Goal: Task Accomplishment & Management: Manage account settings

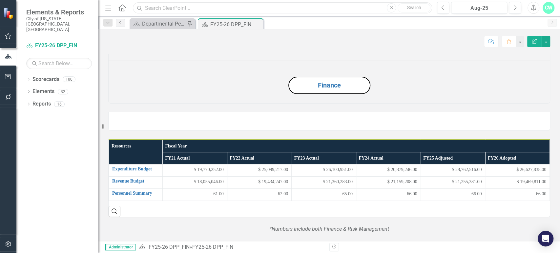
click at [148, 11] on input "text" at bounding box center [282, 7] width 299 height 11
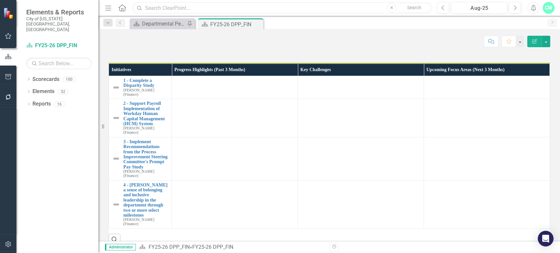
scroll to position [364, 0]
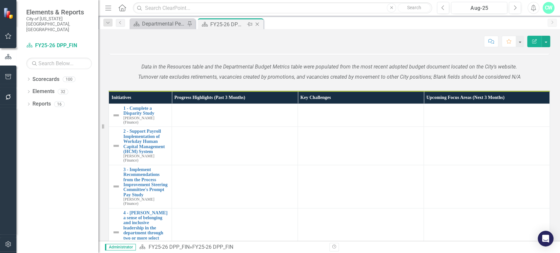
click at [257, 24] on icon at bounding box center [258, 25] width 4 height 4
click at [257, 24] on div "Scorecard Departmental Performance Plans Pin Scorecard FY25-26 DPP_FIN Pin Close" at bounding box center [336, 23] width 416 height 11
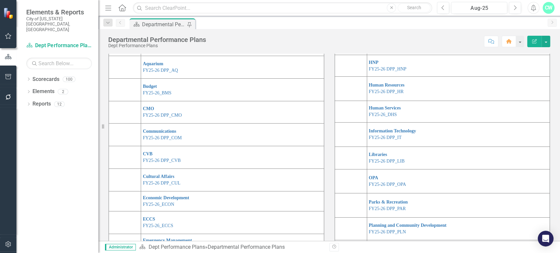
scroll to position [48, 0]
click at [381, 72] on link "FY25-26 DPP_HNP" at bounding box center [388, 69] width 38 height 5
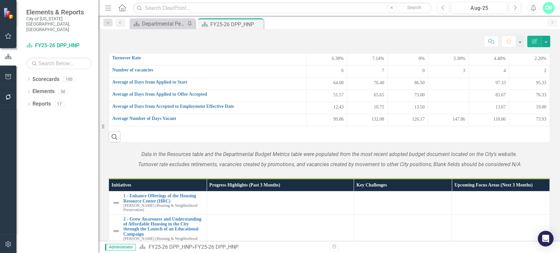
scroll to position [427, 0]
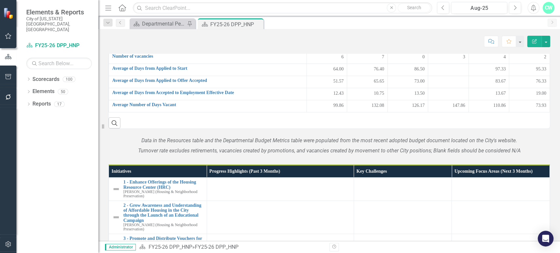
click at [470, 27] on div "Scorecard Departmental Performance Plans Pin Scorecard FY25-26 DPP_HNP Pin Close" at bounding box center [336, 23] width 416 height 11
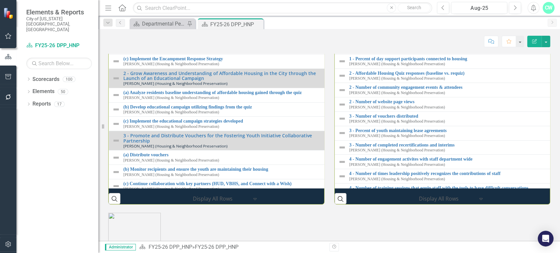
scroll to position [749, 0]
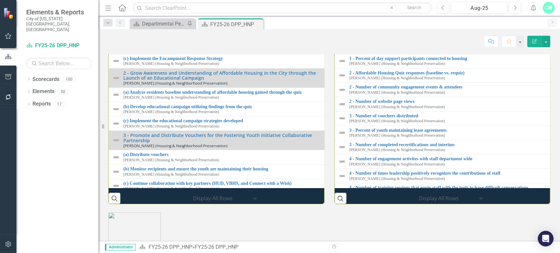
click at [210, 97] on div "Performance Initiatives 1 - Enhance Offerings of the Housing Resource Center (H…" at bounding box center [216, 96] width 226 height 215
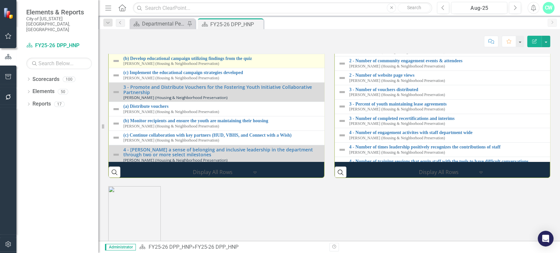
scroll to position [0, 0]
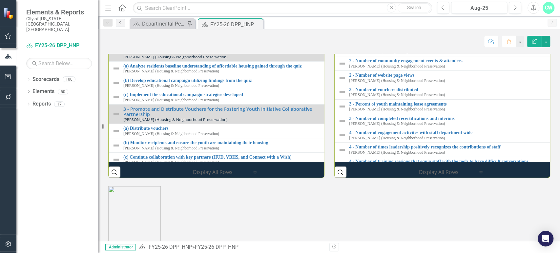
click at [123, 11] on div "(a) Maintain utilization of 87 single shelter beds with 32 bed expansion [PERSO…" at bounding box center [216, 6] width 209 height 10
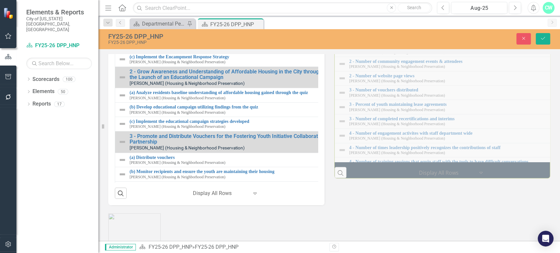
click at [202, 36] on input "(a) Maintain utilization of 87 single shelter beds with 32 bed expansion" at bounding box center [233, 30] width 192 height 12
type input "(a) Maintain utilization of 88 single shelter beds with 32 bed expansion"
click at [540, 42] on button "Save" at bounding box center [543, 38] width 14 height 11
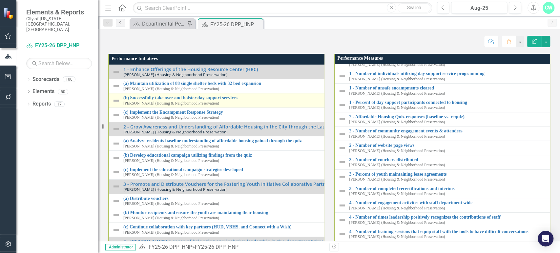
scroll to position [744, 0]
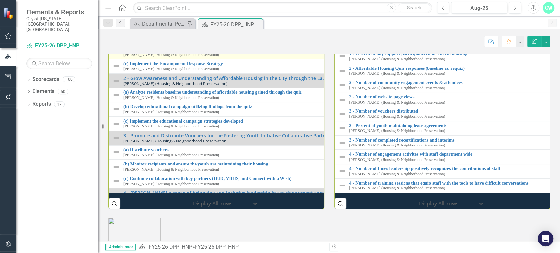
click at [115, 56] on img at bounding box center [116, 52] width 8 height 8
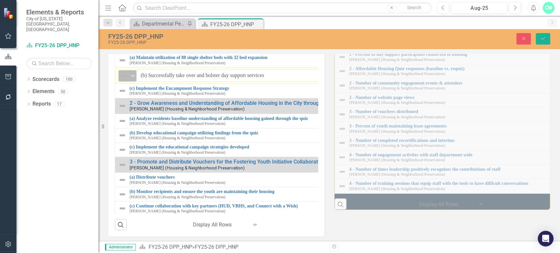
click at [126, 80] on img at bounding box center [124, 76] width 8 height 8
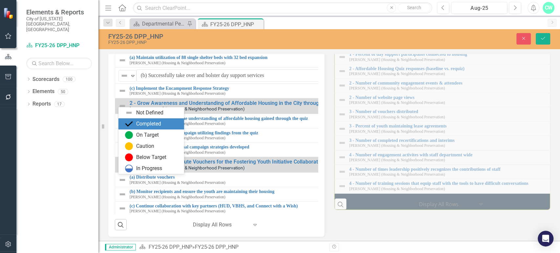
click at [155, 125] on div "Completed" at bounding box center [148, 124] width 25 height 8
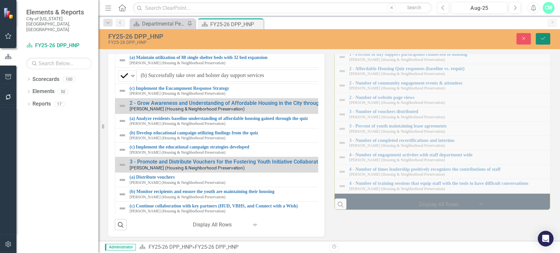
click at [543, 39] on icon "Save" at bounding box center [543, 38] width 6 height 5
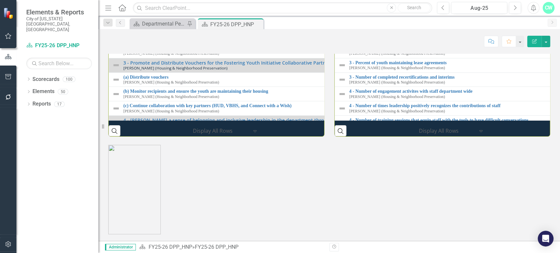
scroll to position [742, 0]
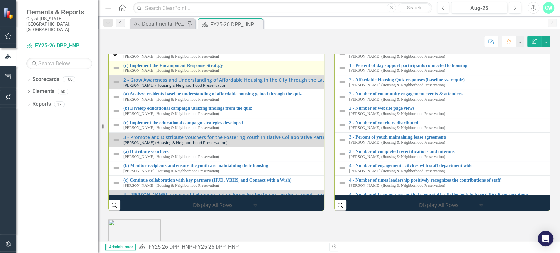
click at [122, 73] on div "(c) Implement the Encampment Response Strategy [PERSON_NAME] (Housing & Neighbo…" at bounding box center [327, 68] width 431 height 10
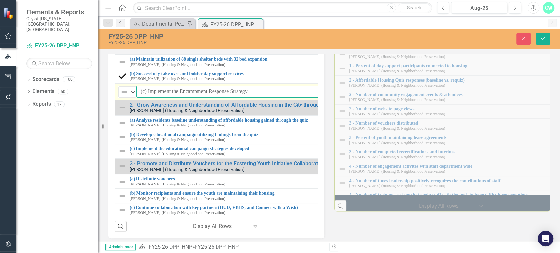
click at [172, 98] on input "(c) Implement the Encampment Response Strategy" at bounding box center [344, 92] width 414 height 12
type input "(c) Implement and track the Encampment Response Strategy"
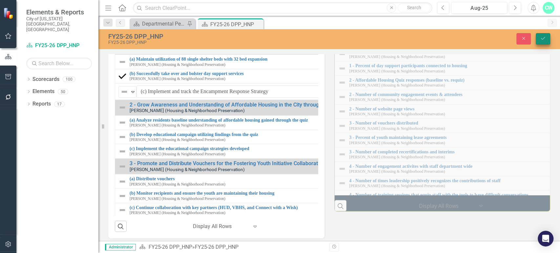
click at [549, 39] on div "Close Save" at bounding box center [464, 38] width 183 height 11
click at [543, 39] on icon "Save" at bounding box center [543, 38] width 6 height 5
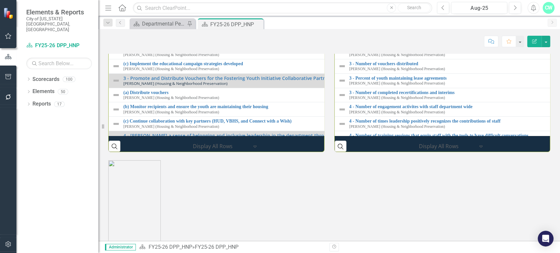
scroll to position [801, 0]
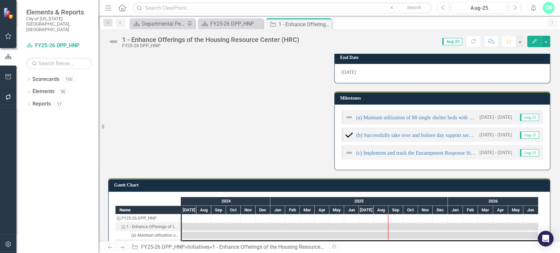
scroll to position [221, 0]
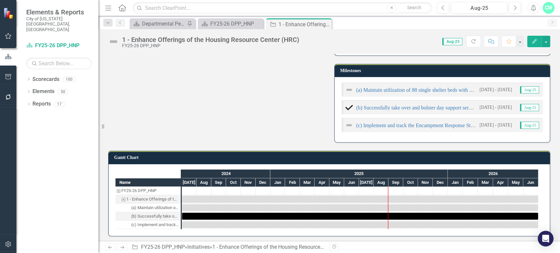
click at [390, 143] on div "[PERSON_NAME] Chart Name FY25-26 DPP_HNP 1 - Enhance Offerings of the Housing R…" at bounding box center [329, 190] width 452 height 94
click at [410, 68] on h3 "Milestones" at bounding box center [443, 70] width 207 height 5
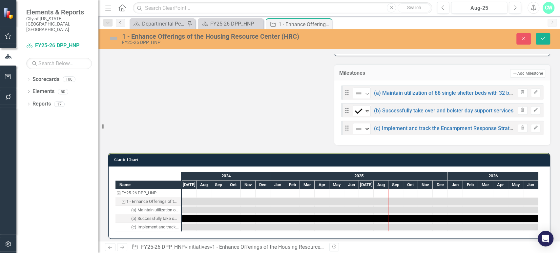
click at [525, 78] on div "Milestones Add Add Milestone" at bounding box center [442, 72] width 216 height 16
click at [526, 76] on button "Add Add Milestone" at bounding box center [527, 73] width 35 height 9
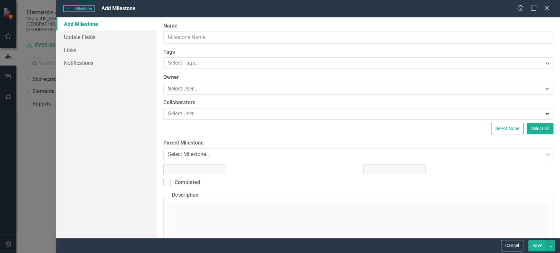
type input "0"
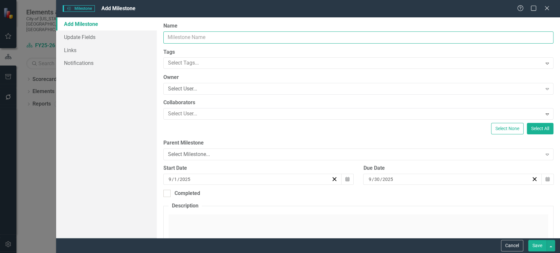
click at [244, 35] on input "Name" at bounding box center [358, 38] width 390 height 12
paste input "Enhance partnership with medical clinic"
type input "(d) Enhance partnership with medical clinic"
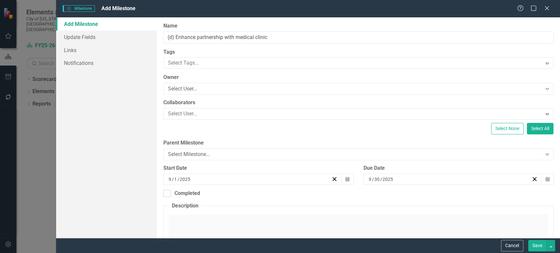
click at [538, 243] on button "Save" at bounding box center [537, 245] width 18 height 11
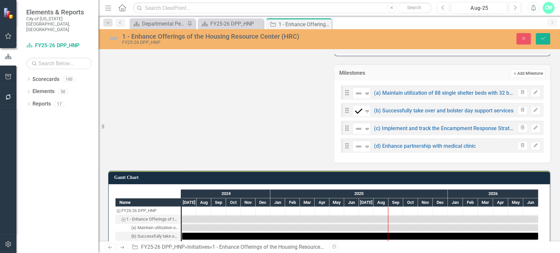
click at [530, 75] on button "Add Add Milestone" at bounding box center [527, 73] width 35 height 9
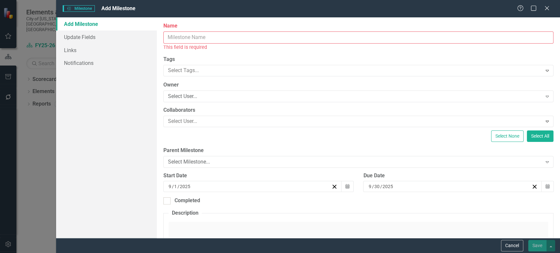
click at [403, 38] on input "Name" at bounding box center [358, 38] width 390 height 12
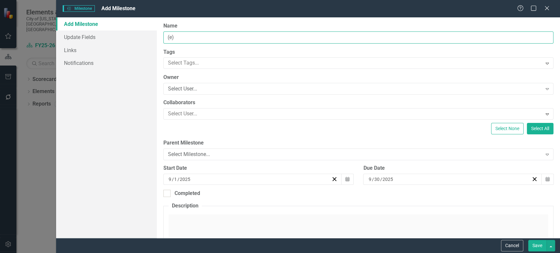
paste input "Add a financial literacy class for clients to learn money management skills/cre…"
type input "(e) Add a financial literacy class for clients to learn money management skills…"
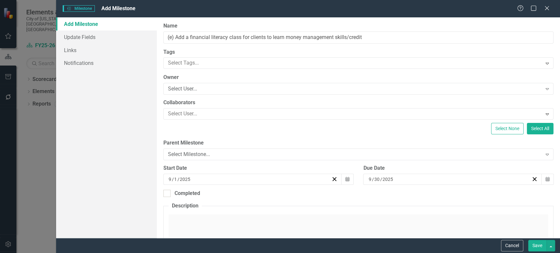
click at [538, 247] on button "Save" at bounding box center [537, 245] width 18 height 11
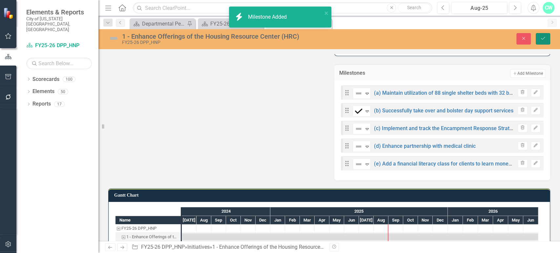
click at [540, 41] on button "Save" at bounding box center [543, 38] width 14 height 11
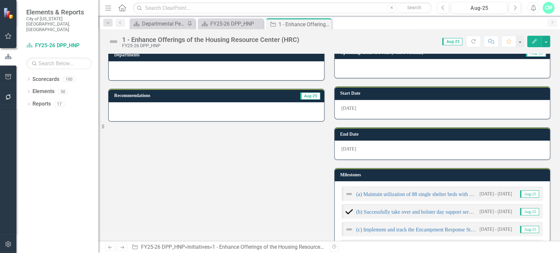
scroll to position [0, 0]
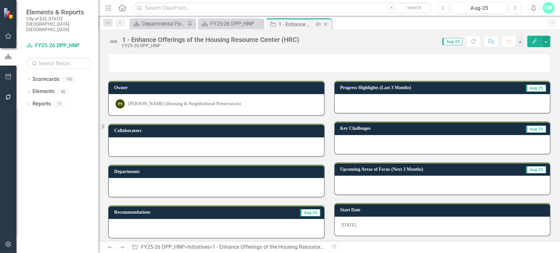
click at [326, 22] on icon "Close" at bounding box center [325, 24] width 7 height 5
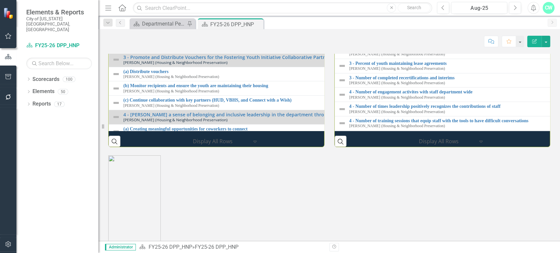
scroll to position [808, 0]
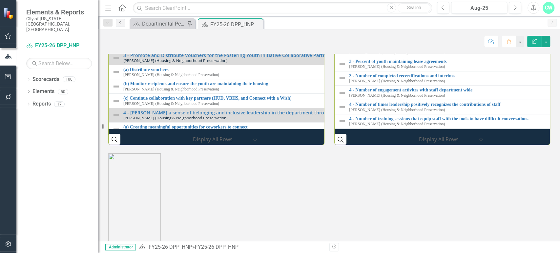
click at [112, 22] on td "(a) Analyze residents baseline understanding of affordable housing gained throu…" at bounding box center [329, 15] width 441 height 14
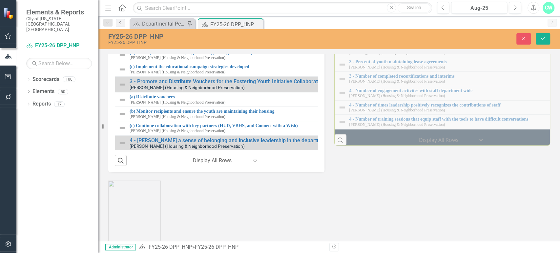
click at [119, 46] on div "Not Defined Expand" at bounding box center [127, 39] width 18 height 11
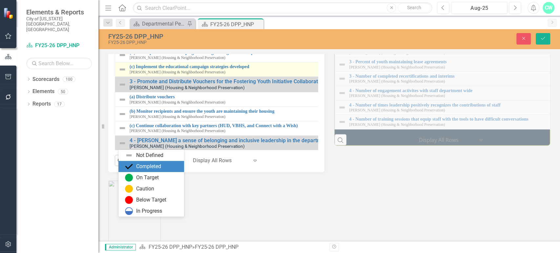
click at [139, 168] on div "Completed" at bounding box center [148, 167] width 25 height 8
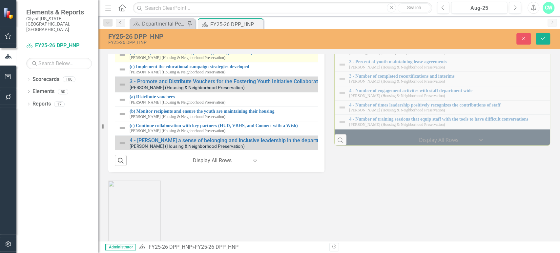
click at [119, 59] on img at bounding box center [122, 55] width 8 height 8
click at [123, 62] on td "(b) Develop educational campaign utilizing findings from the quiz [PERSON_NAME]…" at bounding box center [336, 55] width 442 height 14
click at [123, 60] on div "(b) Develop educational campaign utilizing findings from the quiz [PERSON_NAME]…" at bounding box center [335, 55] width 435 height 10
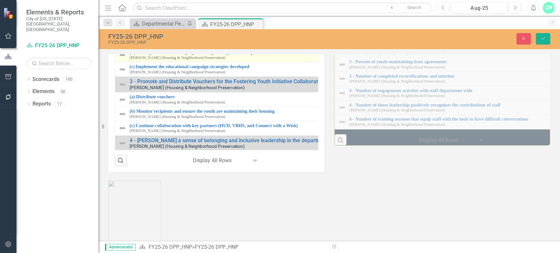
click at [123, 60] on div "(b) Develop educational campaign utilizing findings from the quiz [PERSON_NAME]…" at bounding box center [335, 55] width 435 height 10
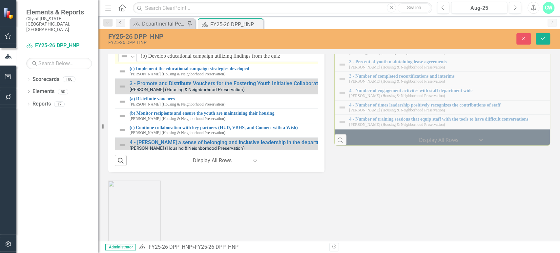
click at [123, 60] on img at bounding box center [124, 57] width 8 height 8
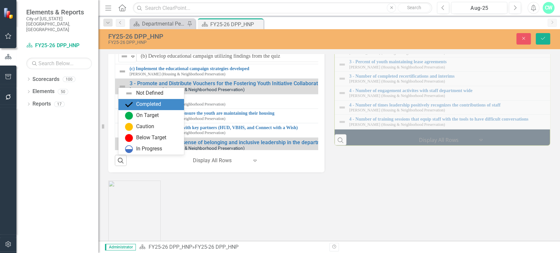
click at [148, 106] on div "Completed" at bounding box center [148, 105] width 25 height 8
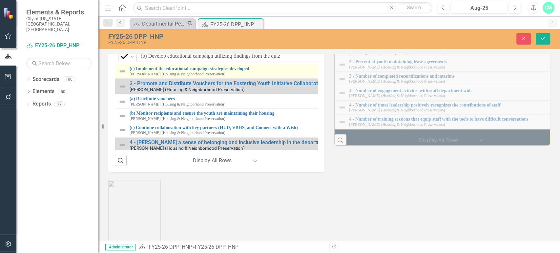
click at [124, 75] on img at bounding box center [122, 72] width 8 height 8
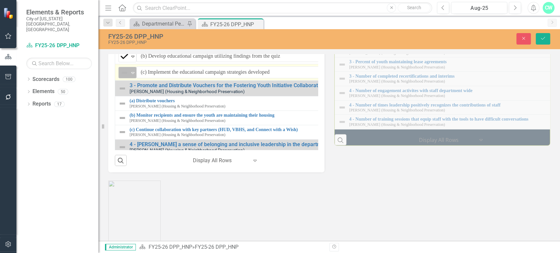
click at [126, 77] on img at bounding box center [124, 73] width 8 height 8
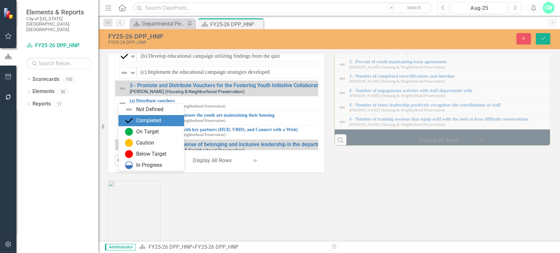
click at [148, 119] on div "Completed" at bounding box center [148, 121] width 25 height 8
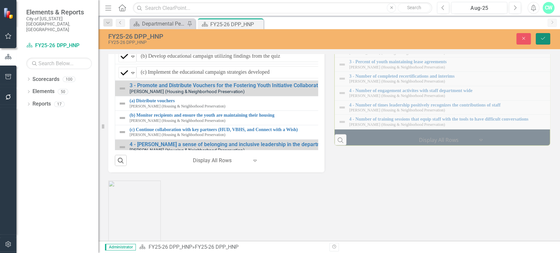
click at [543, 37] on icon "Save" at bounding box center [543, 38] width 6 height 5
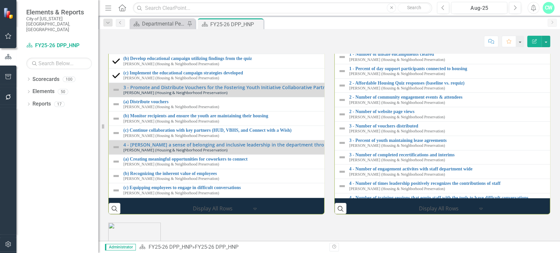
scroll to position [753, 0]
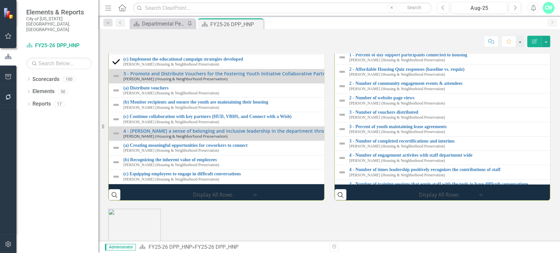
click at [144, 19] on link "2 - Grow Awareness and Understanding of Affordable Housing in the City through …" at bounding box center [333, 16] width 420 height 5
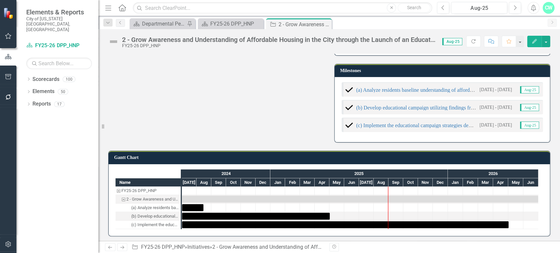
scroll to position [155, 0]
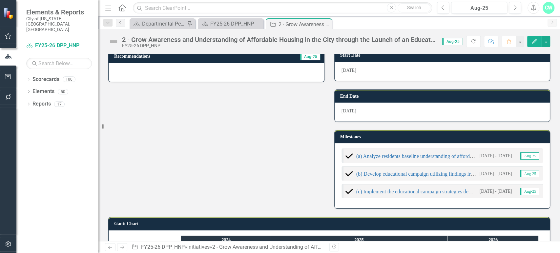
click at [469, 135] on h3 "Milestones" at bounding box center [443, 137] width 207 height 5
click at [468, 135] on h3 "Milestones" at bounding box center [443, 137] width 207 height 5
click at [521, 136] on h3 "Milestones" at bounding box center [443, 137] width 207 height 5
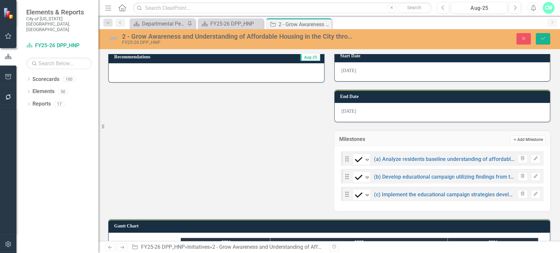
click at [521, 137] on button "Add Add Milestone" at bounding box center [527, 140] width 35 height 9
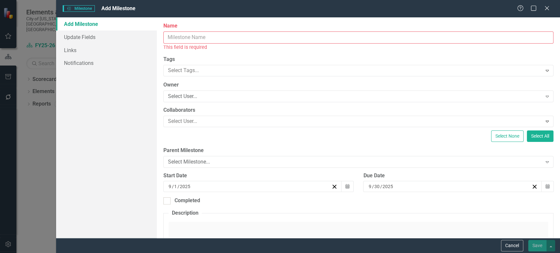
click at [181, 37] on input "Name" at bounding box center [358, 38] width 390 height 12
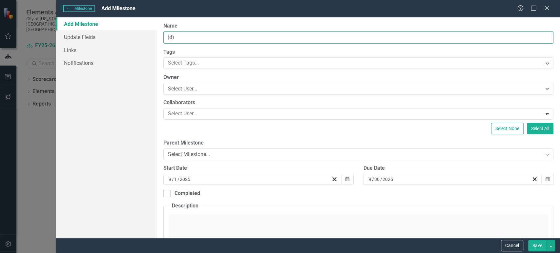
paste input "Launch campaign"
type input "(d) Launch campaign"
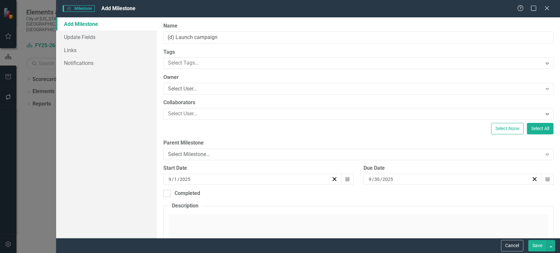
click at [531, 246] on button "Save" at bounding box center [537, 245] width 18 height 11
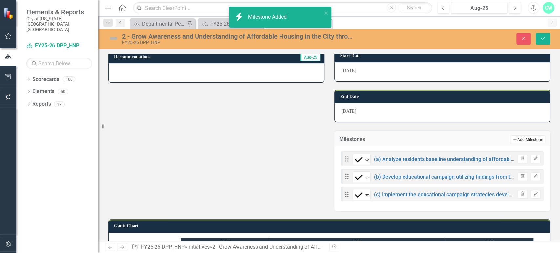
click at [529, 139] on button "Add Add Milestone" at bounding box center [527, 140] width 35 height 9
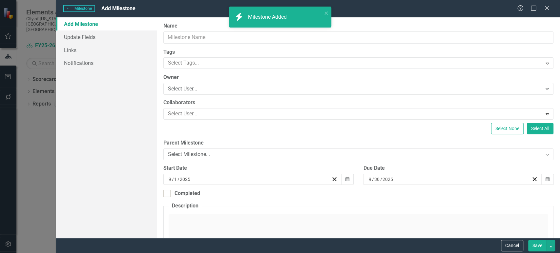
type input "0"
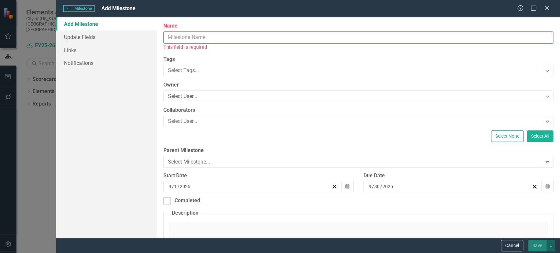
click at [415, 35] on input "Name" at bounding box center [358, 38] width 390 height 12
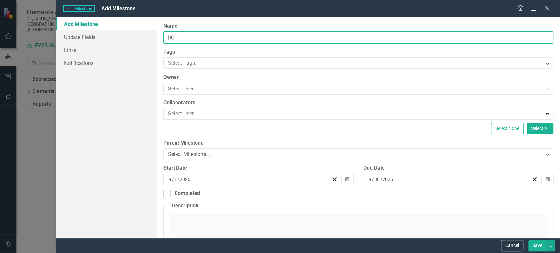
paste input "Host a second Housing 411 Resource Fair"
type input "(e) Host a second Housing 411 Resource Fair"
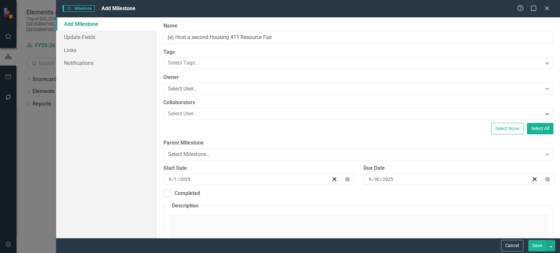
click at [535, 248] on button "Save" at bounding box center [537, 245] width 18 height 11
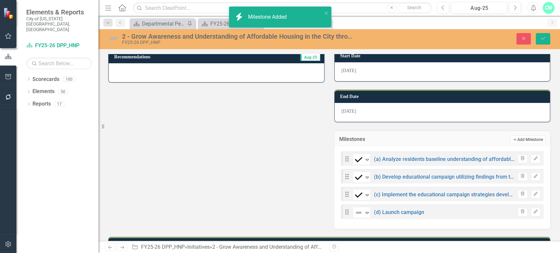
click at [530, 137] on button "Add Add Milestone" at bounding box center [527, 140] width 35 height 9
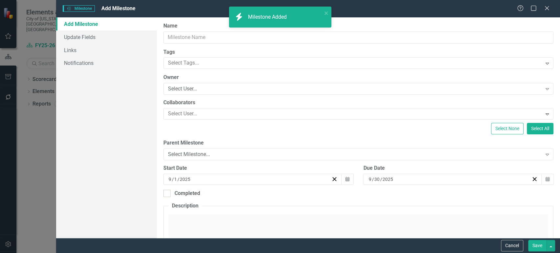
type input "0"
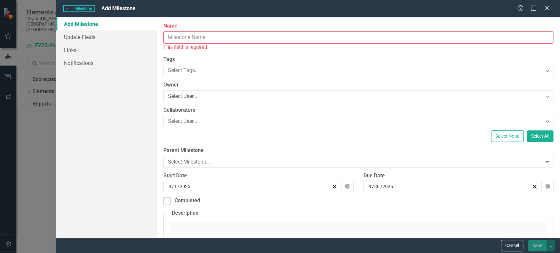
click at [411, 40] on input "Name" at bounding box center [358, 38] width 390 height 12
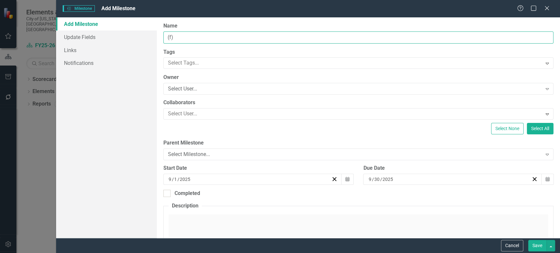
paste input "Prepare launch of post-campaign quiz"
type input "(f) Prepare launch of post-campaign quiz"
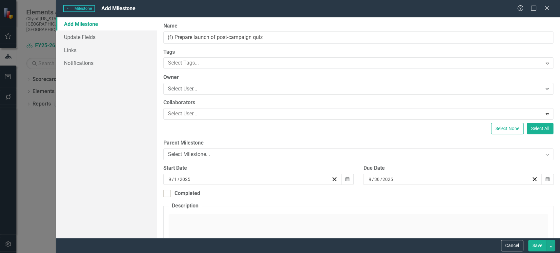
click at [535, 243] on button "Save" at bounding box center [537, 245] width 18 height 11
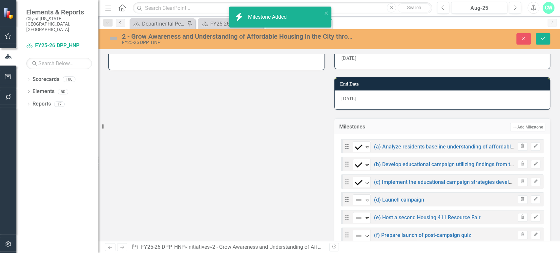
scroll to position [163, 0]
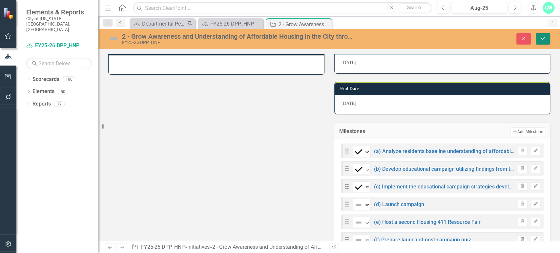
click at [543, 42] on button "Save" at bounding box center [543, 38] width 14 height 11
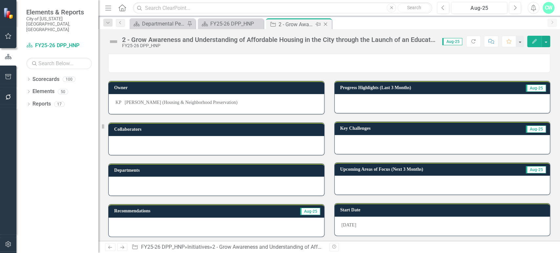
click at [325, 22] on icon "Close" at bounding box center [325, 24] width 7 height 5
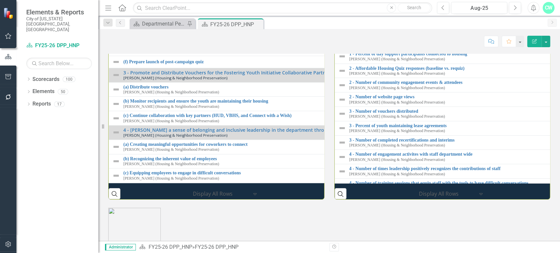
scroll to position [119, 0]
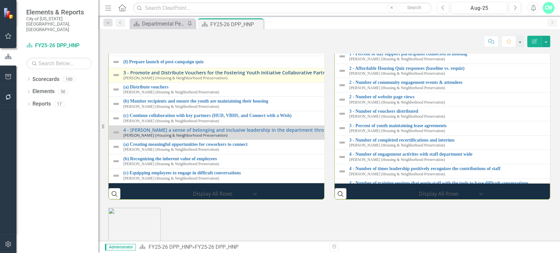
click at [234, 75] on link "3 - Promote and Distribute Vouchers for the Fostering Youth Initiative Collabor…" at bounding box center [333, 72] width 421 height 5
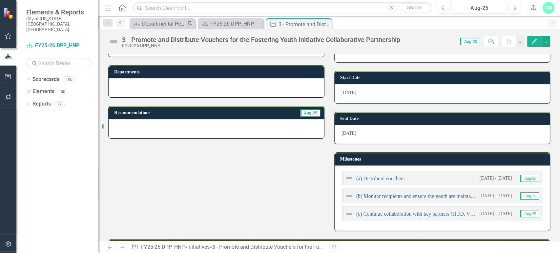
scroll to position [137, 0]
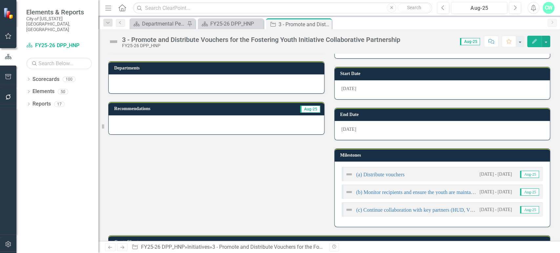
click at [474, 153] on h3 "Milestones" at bounding box center [443, 155] width 207 height 5
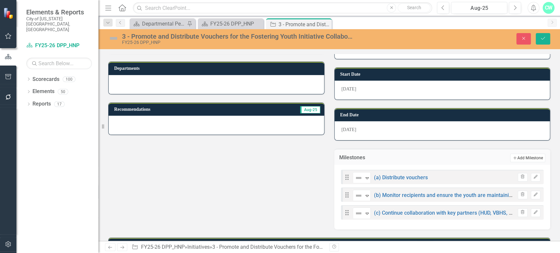
click at [526, 161] on button "Add Add Milestone" at bounding box center [527, 158] width 35 height 9
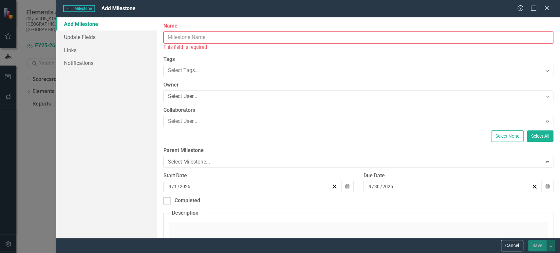
click at [247, 36] on input "Name" at bounding box center [358, 38] width 390 height 12
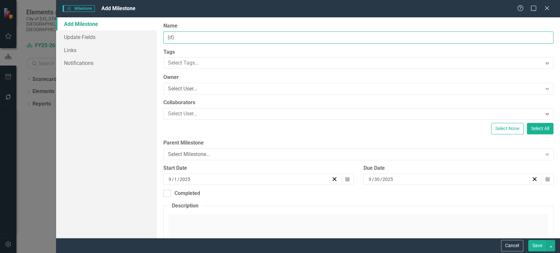
paste input "Request additional vouchers once 90% lease up achieved"
type input "(d) Request additional vouchers once 90% lease up achieved"
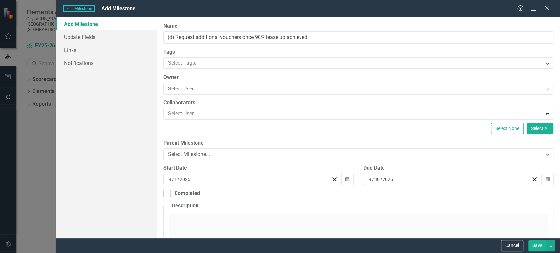
click at [543, 246] on button "Save" at bounding box center [537, 245] width 18 height 11
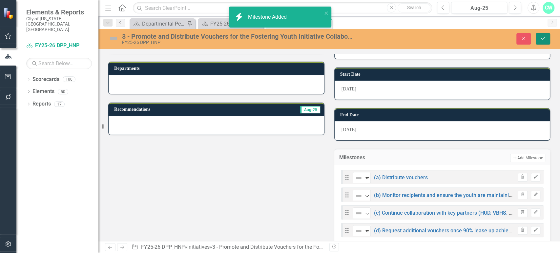
click at [544, 39] on icon "Save" at bounding box center [543, 38] width 6 height 5
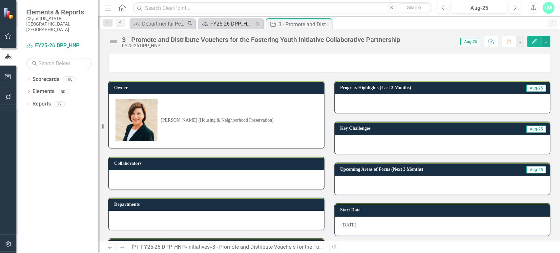
click at [226, 20] on div "Scorecard FY25-26 DPP_HNP Close" at bounding box center [231, 23] width 66 height 11
click at [0, 0] on div "Close" at bounding box center [0, 0] width 0 height 0
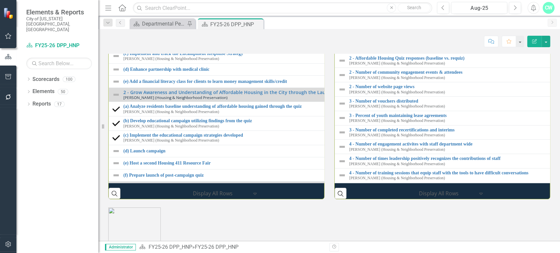
scroll to position [754, 0]
click at [502, 6] on th "Performance Measures" at bounding box center [558, -1] width 447 height 12
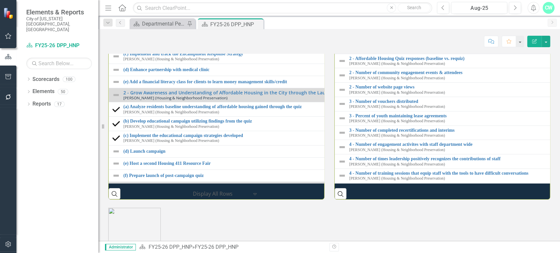
click at [502, 6] on th "Performance Measures Sort Ascending" at bounding box center [559, -1] width 448 height 12
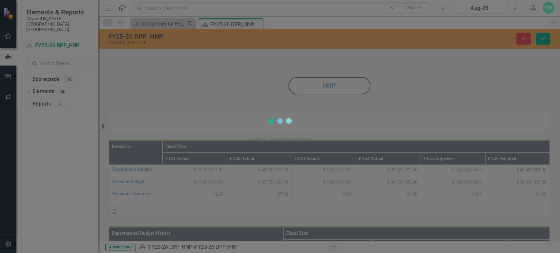
scroll to position [15, 0]
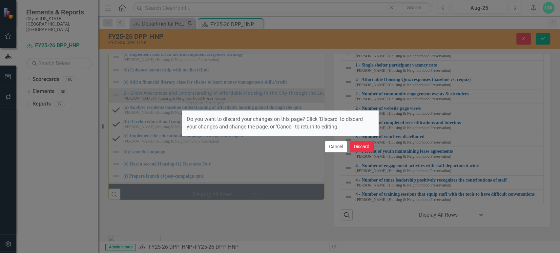
click at [361, 152] on button "Discard" at bounding box center [362, 146] width 24 height 11
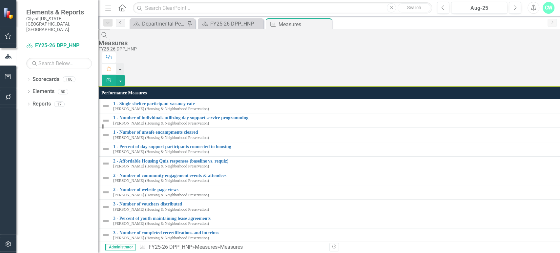
click at [111, 78] on icon "button" at bounding box center [109, 80] width 5 height 5
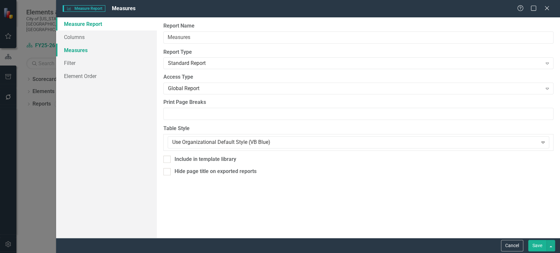
click at [102, 52] on link "Measures" at bounding box center [106, 50] width 101 height 13
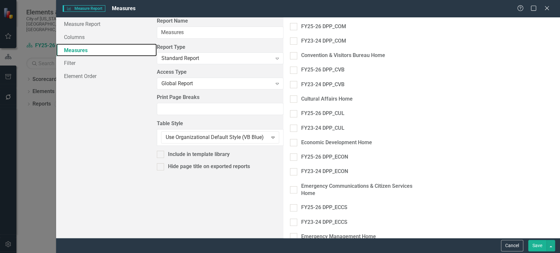
scroll to position [358, 0]
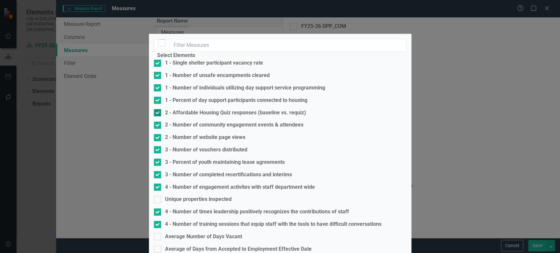
scroll to position [55, 0]
click at [158, 209] on input "4 - Number of times leadership positively recognizes the contributions of staff" at bounding box center [156, 211] width 4 height 4
checkbox input "false"
click at [161, 221] on div at bounding box center [157, 224] width 7 height 7
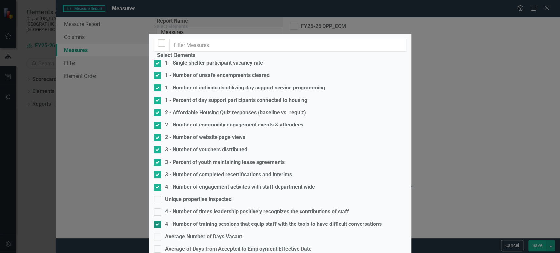
click at [158, 221] on input "4 - Number of training sessions that equip staff with the tools to have difficu…" at bounding box center [156, 223] width 4 height 4
checkbox input "false"
click at [161, 184] on div at bounding box center [157, 187] width 7 height 7
click at [158, 184] on input "4 - Number of engagement activites with staff department wide" at bounding box center [156, 186] width 4 height 4
checkbox input "false"
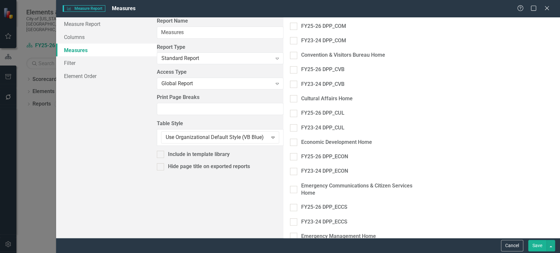
click at [545, 249] on button "Save" at bounding box center [537, 245] width 18 height 11
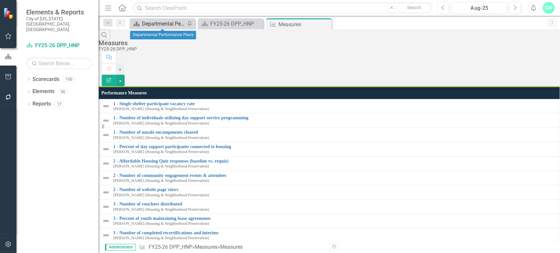
click at [165, 25] on div "Departmental Performance Plans" at bounding box center [163, 24] width 43 height 8
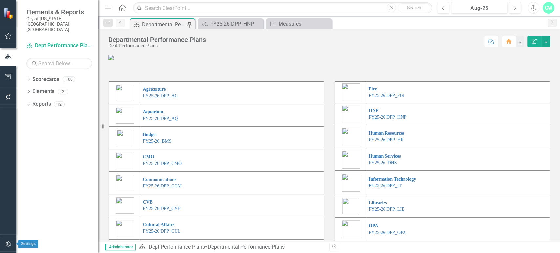
click at [9, 247] on button "button" at bounding box center [8, 245] width 15 height 14
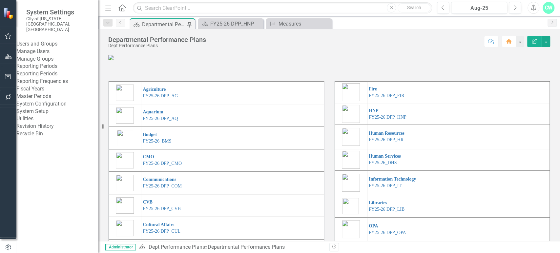
click at [38, 50] on div "Manage Users" at bounding box center [57, 52] width 82 height 8
click at [39, 48] on link "Manage Users" at bounding box center [57, 52] width 82 height 8
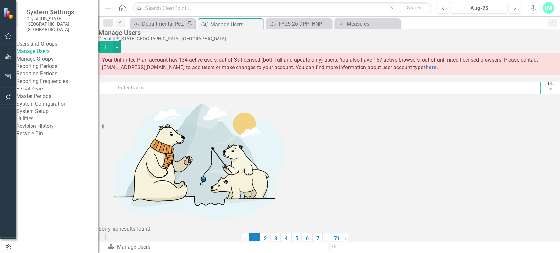
click at [145, 92] on input "text" at bounding box center [327, 88] width 427 height 13
click at [545, 93] on div "Display All Users Expand" at bounding box center [550, 88] width 11 height 11
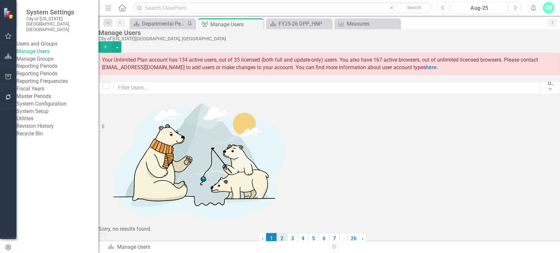
click at [287, 233] on link "2" at bounding box center [282, 238] width 11 height 11
click at [308, 233] on link "3" at bounding box center [310, 238] width 11 height 11
click at [155, 88] on input "text" at bounding box center [327, 88] width 427 height 13
type input "housing"
click at [308, 233] on link "2" at bounding box center [302, 238] width 11 height 11
